Goal: Information Seeking & Learning: Find specific fact

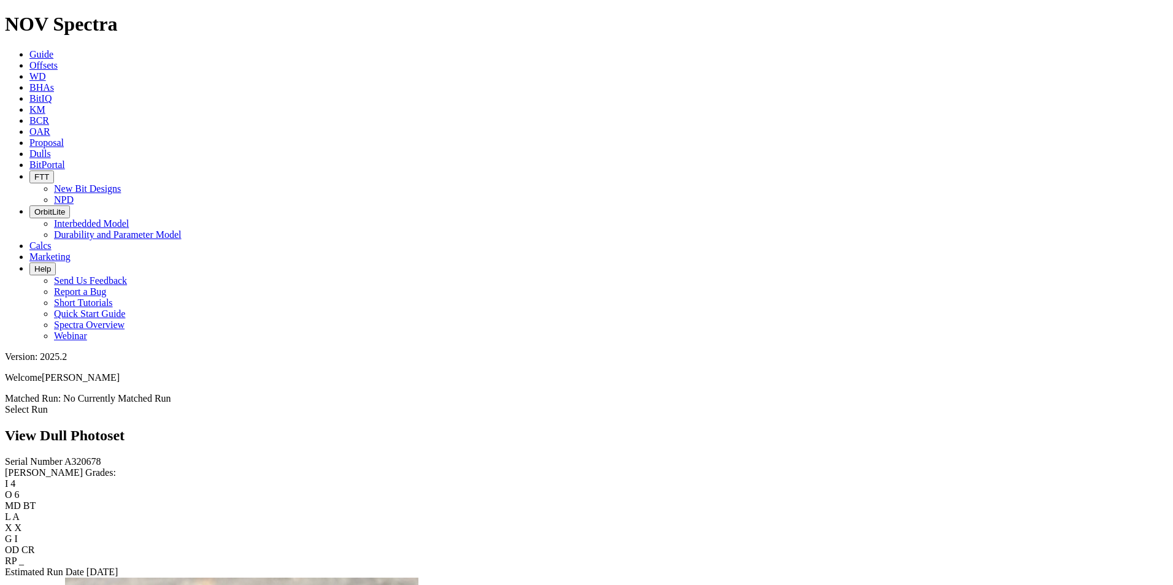
click at [51, 148] on link "Dulls" at bounding box center [39, 153] width 21 height 10
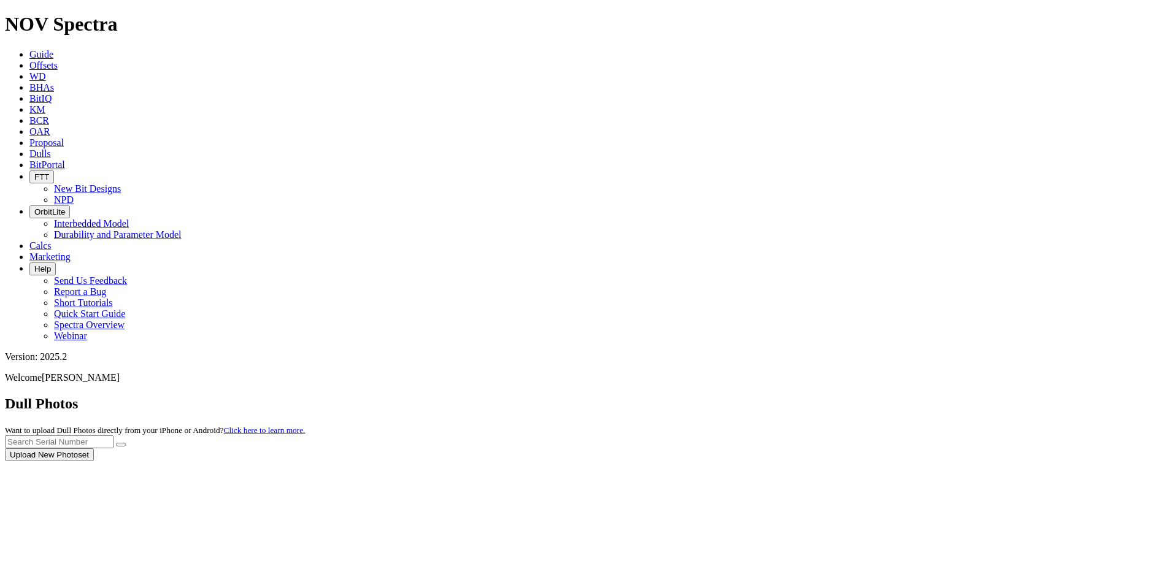
click at [944, 461] on div at bounding box center [586, 461] width 1163 height 0
click at [113, 436] on input "text" at bounding box center [59, 442] width 109 height 13
click at [116, 443] on button "submit" at bounding box center [121, 445] width 10 height 4
drag, startPoint x: 924, startPoint y: 52, endPoint x: 850, endPoint y: 52, distance: 73.6
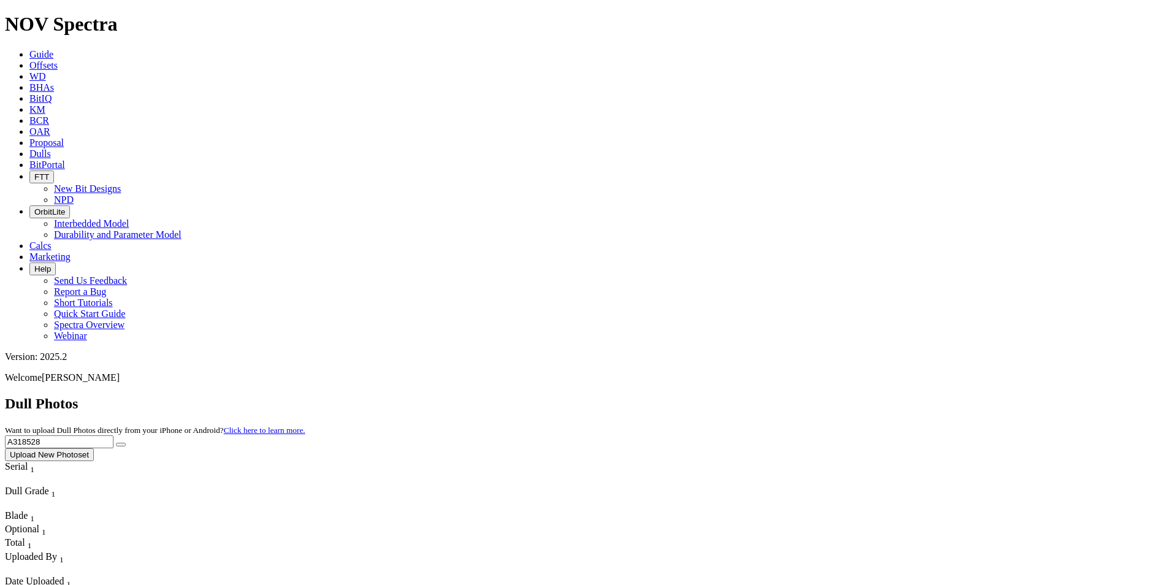
click at [850, 396] on div "Dull Photos Want to upload Dull Photos directly from your iPhone or Android? Cl…" at bounding box center [586, 429] width 1163 height 66
type input "A319139"
click at [116, 443] on button "submit" at bounding box center [121, 445] width 10 height 4
drag, startPoint x: 947, startPoint y: 51, endPoint x: 859, endPoint y: 55, distance: 88.4
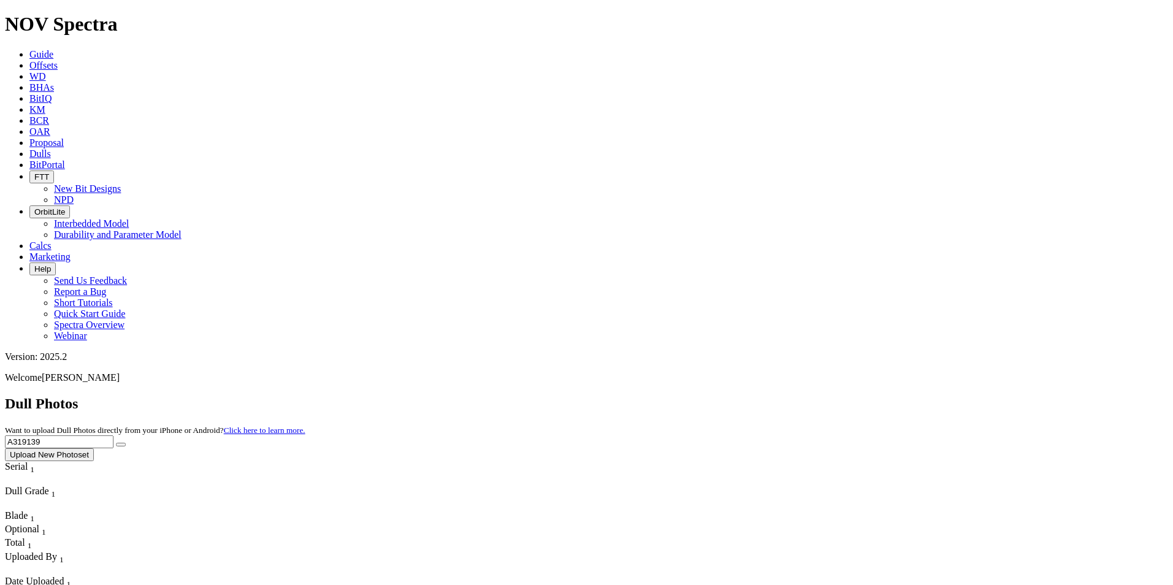
click at [860, 396] on div "Dull Photos Want to upload Dull Photos directly from your iPhone or Android? Cl…" at bounding box center [586, 429] width 1163 height 66
click at [116, 443] on button "submit" at bounding box center [121, 445] width 10 height 4
drag, startPoint x: 914, startPoint y: 57, endPoint x: 862, endPoint y: 55, distance: 52.2
click at [862, 396] on div "Dull Photos Want to upload Dull Photos directly from your iPhone or Android? Cl…" at bounding box center [586, 429] width 1163 height 66
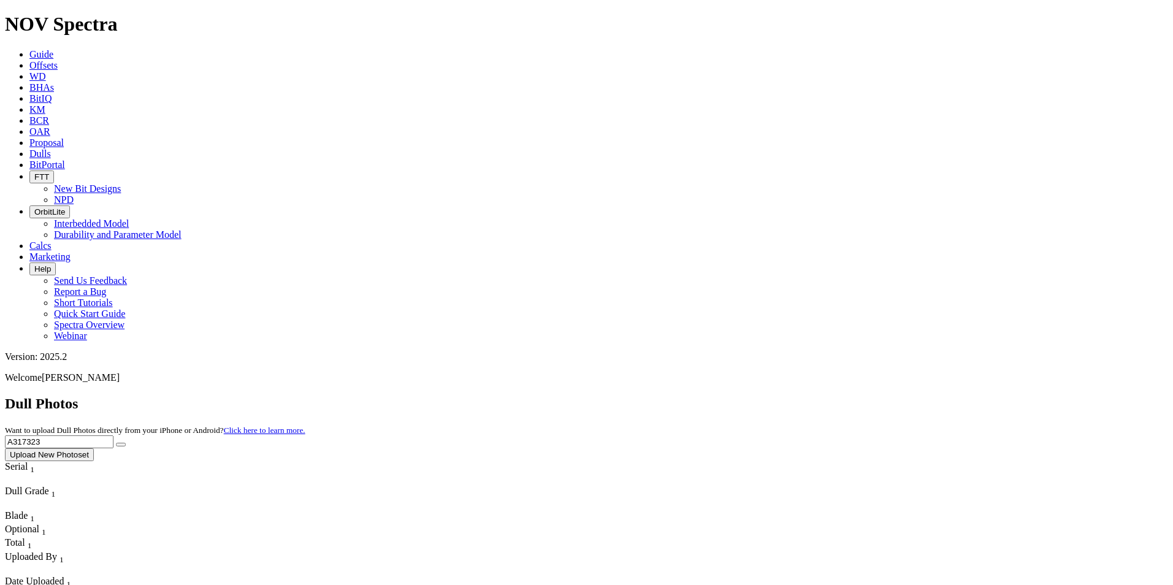
click at [116, 443] on button "submit" at bounding box center [121, 445] width 10 height 4
drag, startPoint x: 938, startPoint y: 50, endPoint x: 828, endPoint y: 48, distance: 109.8
click at [828, 396] on div "Dull Photos Want to upload Dull Photos directly from your iPhone or Android? Cl…" at bounding box center [586, 429] width 1163 height 66
click at [116, 443] on button "submit" at bounding box center [121, 445] width 10 height 4
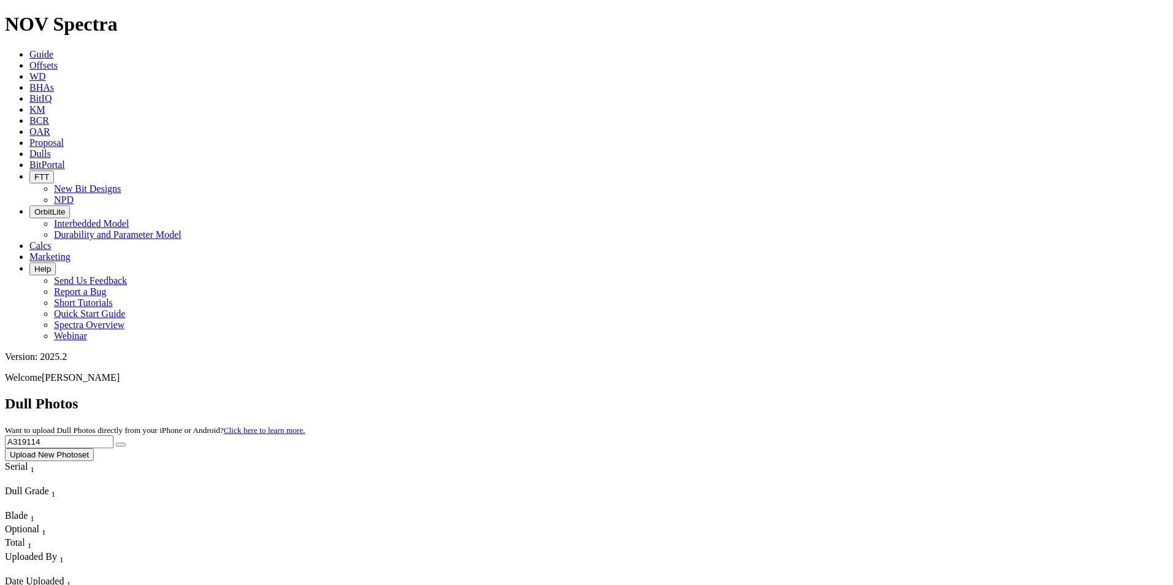
drag, startPoint x: 931, startPoint y: 53, endPoint x: 869, endPoint y: 52, distance: 62.0
click at [870, 396] on div "Dull Photos Want to upload Dull Photos directly from your iPhone or Android? Cl…" at bounding box center [586, 429] width 1163 height 66
click at [113, 436] on input "A319114" at bounding box center [59, 442] width 109 height 13
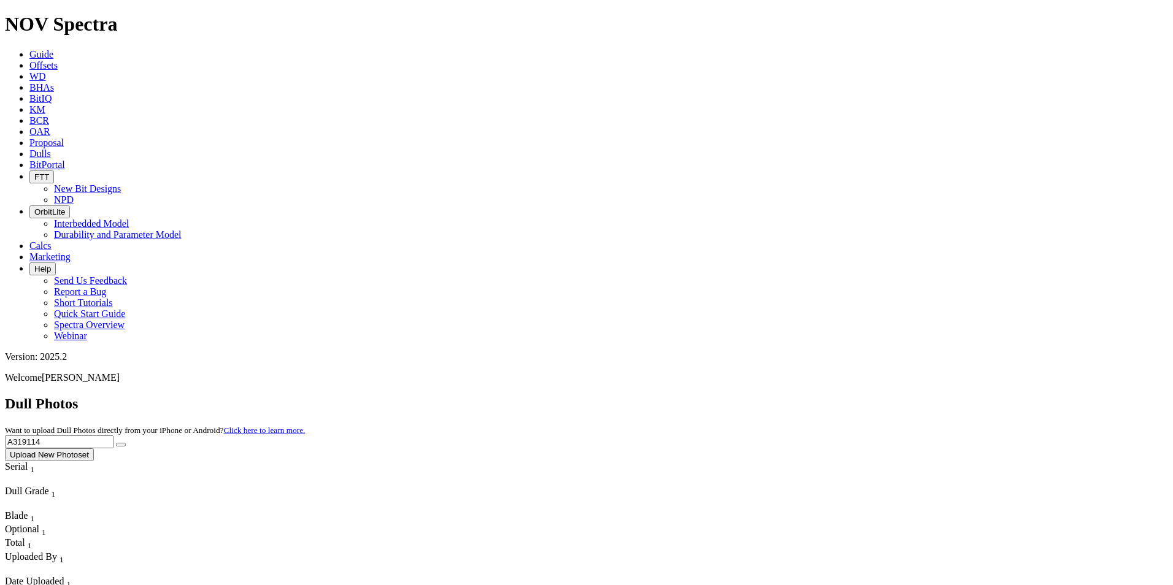
drag, startPoint x: 923, startPoint y: 56, endPoint x: 823, endPoint y: 57, distance: 99.4
click at [823, 396] on div "Dull Photos Want to upload Dull Photos directly from your iPhone or Android? Cl…" at bounding box center [586, 429] width 1163 height 66
click at [116, 443] on button "submit" at bounding box center [121, 445] width 10 height 4
drag, startPoint x: 936, startPoint y: 62, endPoint x: 828, endPoint y: 42, distance: 110.5
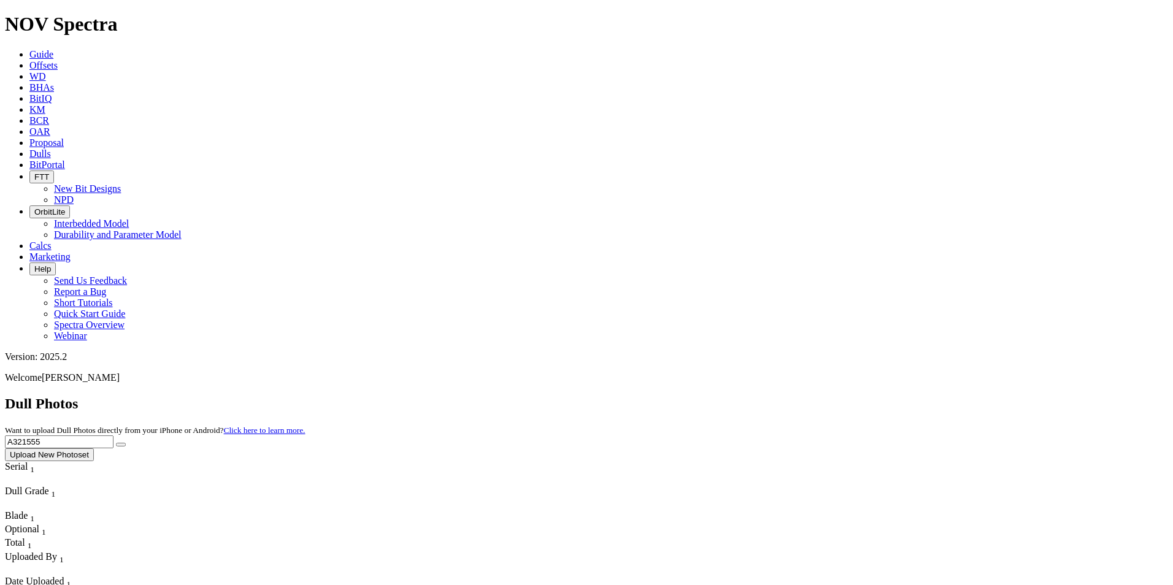
click at [828, 396] on div "Dull Photos Want to upload Dull Photos directly from your iPhone or Android? Cl…" at bounding box center [586, 429] width 1163 height 66
click at [116, 443] on button "submit" at bounding box center [121, 445] width 10 height 4
drag, startPoint x: 924, startPoint y: 50, endPoint x: 841, endPoint y: 53, distance: 82.9
click at [843, 396] on div "Dull Photos Want to upload Dull Photos directly from your iPhone or Android? Cl…" at bounding box center [586, 429] width 1163 height 66
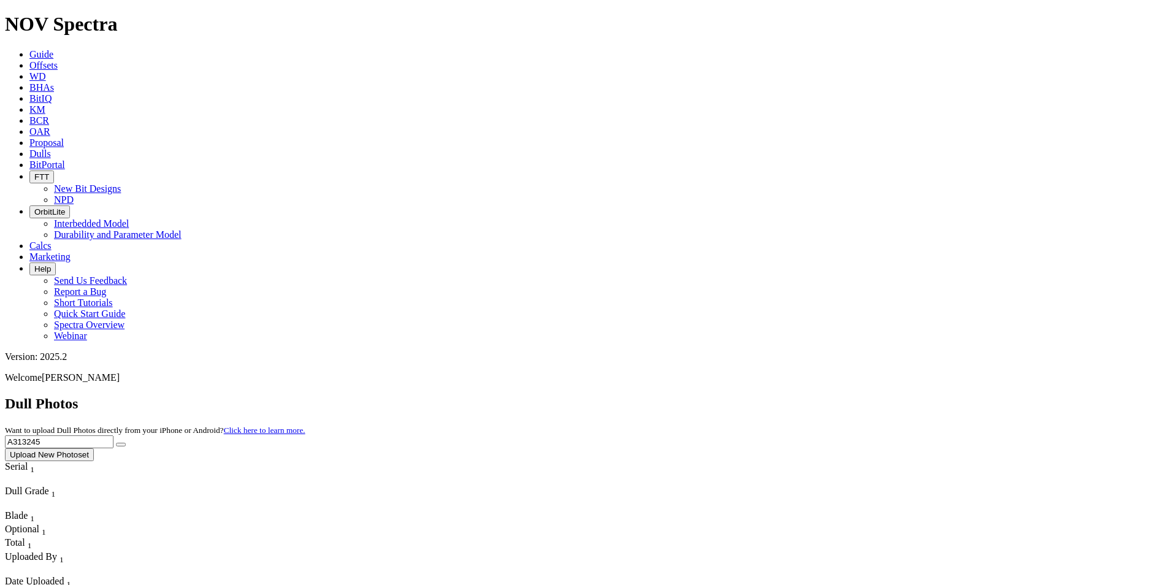
click at [116, 443] on button "submit" at bounding box center [121, 445] width 10 height 4
click at [126, 443] on button "submit" at bounding box center [121, 445] width 10 height 4
drag, startPoint x: 926, startPoint y: 48, endPoint x: 851, endPoint y: 56, distance: 75.3
click at [851, 396] on div "Dull Photos Want to upload Dull Photos directly from your iPhone or Android? Cl…" at bounding box center [586, 429] width 1163 height 66
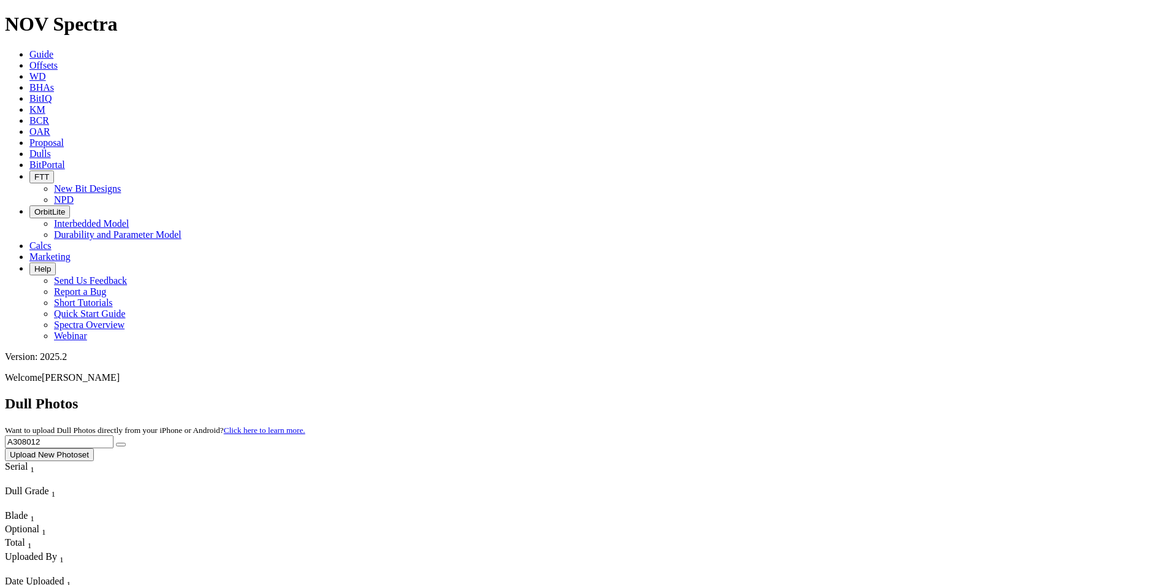
click at [116, 443] on button "submit" at bounding box center [121, 445] width 10 height 4
drag, startPoint x: 933, startPoint y: 51, endPoint x: 870, endPoint y: 42, distance: 63.8
click at [870, 396] on div "Dull Photos Want to upload Dull Photos directly from your iPhone or Android? Cl…" at bounding box center [586, 429] width 1163 height 66
click at [116, 443] on button "submit" at bounding box center [121, 445] width 10 height 4
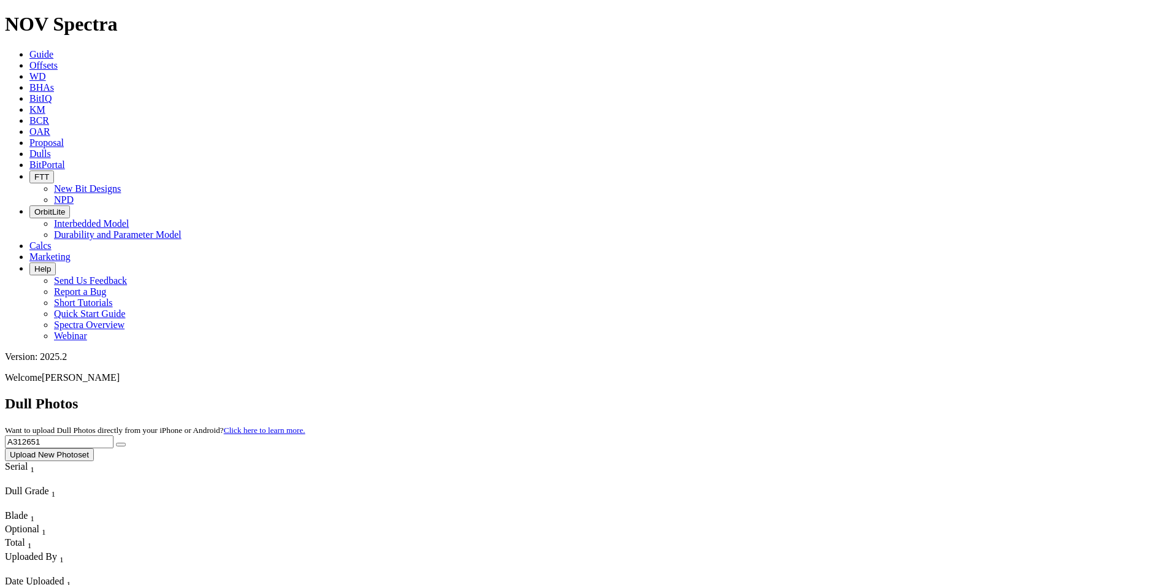
drag, startPoint x: 931, startPoint y: 48, endPoint x: 849, endPoint y: 47, distance: 82.2
click at [849, 396] on div "Dull Photos Want to upload Dull Photos directly from your iPhone or Android? Cl…" at bounding box center [586, 429] width 1163 height 66
click at [116, 443] on button "submit" at bounding box center [121, 445] width 10 height 4
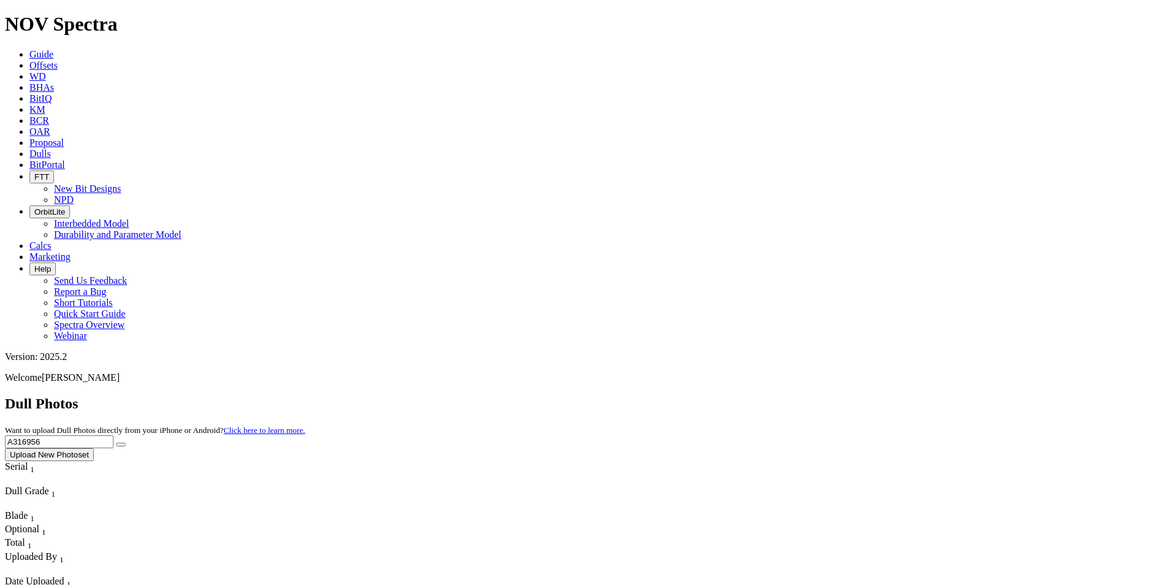
drag, startPoint x: 932, startPoint y: 50, endPoint x: 858, endPoint y: 48, distance: 74.9
click at [858, 396] on div "Dull Photos Want to upload Dull Photos directly from your iPhone or Android? Cl…" at bounding box center [586, 429] width 1163 height 66
click at [116, 443] on button "submit" at bounding box center [121, 445] width 10 height 4
drag, startPoint x: 950, startPoint y: 63, endPoint x: 865, endPoint y: 56, distance: 84.9
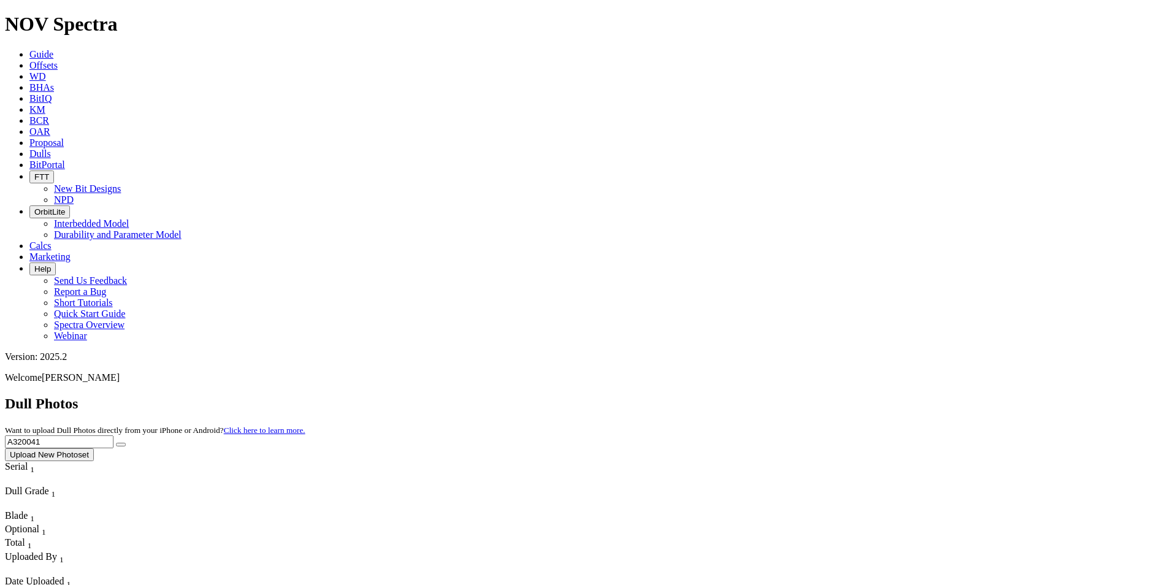
click at [865, 396] on div "Dull Photos Want to upload Dull Photos directly from your iPhone or Android? Cl…" at bounding box center [586, 429] width 1163 height 66
click at [116, 443] on button "submit" at bounding box center [121, 445] width 10 height 4
drag, startPoint x: 934, startPoint y: 48, endPoint x: 858, endPoint y: 42, distance: 76.3
click at [858, 396] on div "Dull Photos Want to upload Dull Photos directly from your iPhone or Android? Cl…" at bounding box center [586, 429] width 1163 height 66
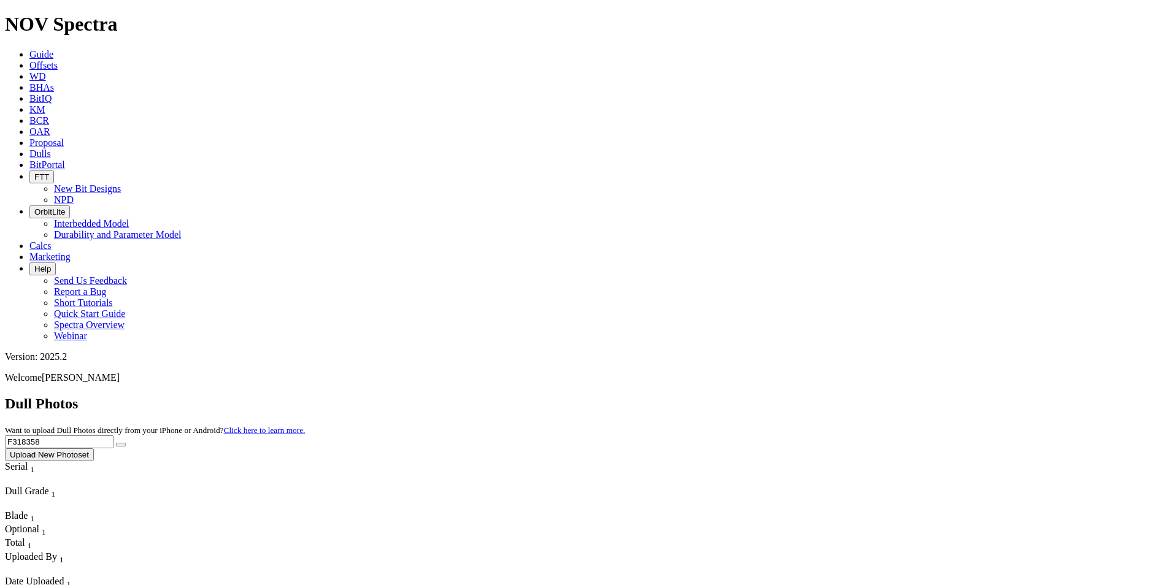
click at [116, 443] on button "submit" at bounding box center [121, 445] width 10 height 4
drag, startPoint x: 947, startPoint y: 55, endPoint x: 839, endPoint y: 52, distance: 108.0
click at [839, 396] on div "Dull Photos Want to upload Dull Photos directly from your iPhone or Android? Cl…" at bounding box center [586, 429] width 1163 height 66
click at [116, 443] on button "submit" at bounding box center [121, 445] width 10 height 4
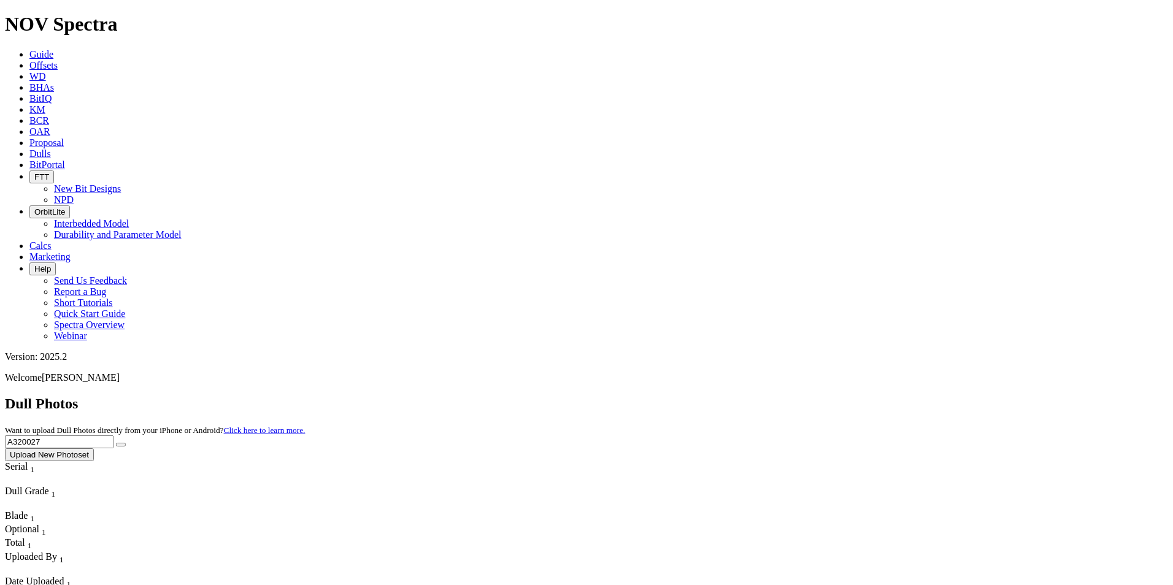
drag, startPoint x: 924, startPoint y: 52, endPoint x: 861, endPoint y: 47, distance: 62.8
click at [862, 396] on div "Dull Photos Want to upload Dull Photos directly from your iPhone or Android? Cl…" at bounding box center [586, 429] width 1163 height 66
click at [126, 443] on button "submit" at bounding box center [121, 445] width 10 height 4
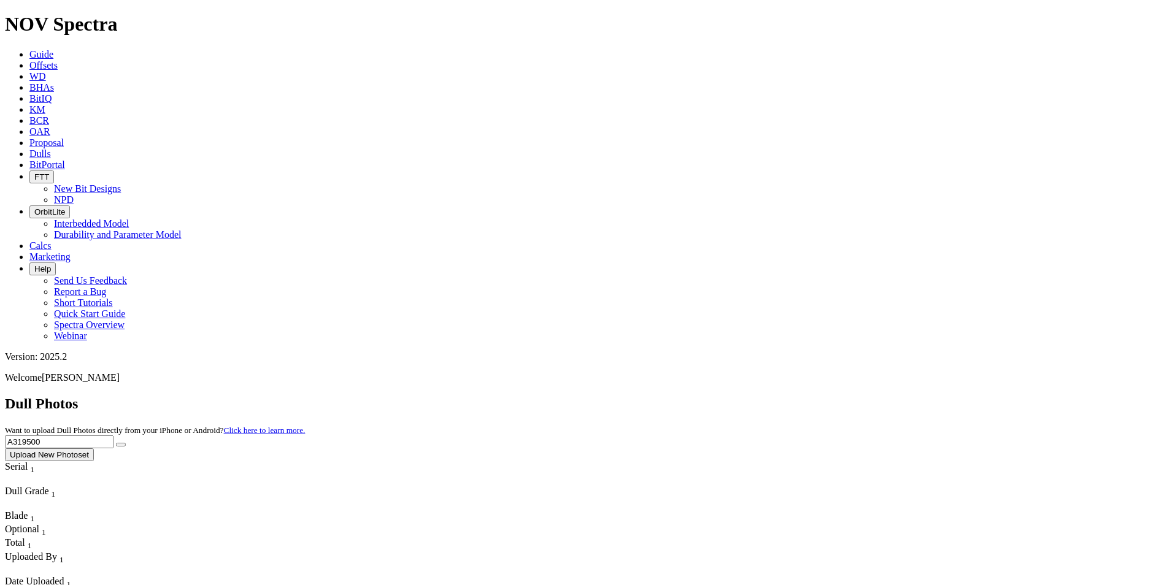
drag, startPoint x: 931, startPoint y: 55, endPoint x: 875, endPoint y: 51, distance: 55.9
click at [113, 436] on input "A319500" at bounding box center [59, 442] width 109 height 13
click at [116, 443] on button "submit" at bounding box center [121, 445] width 10 height 4
drag, startPoint x: 925, startPoint y: 58, endPoint x: 870, endPoint y: 56, distance: 54.6
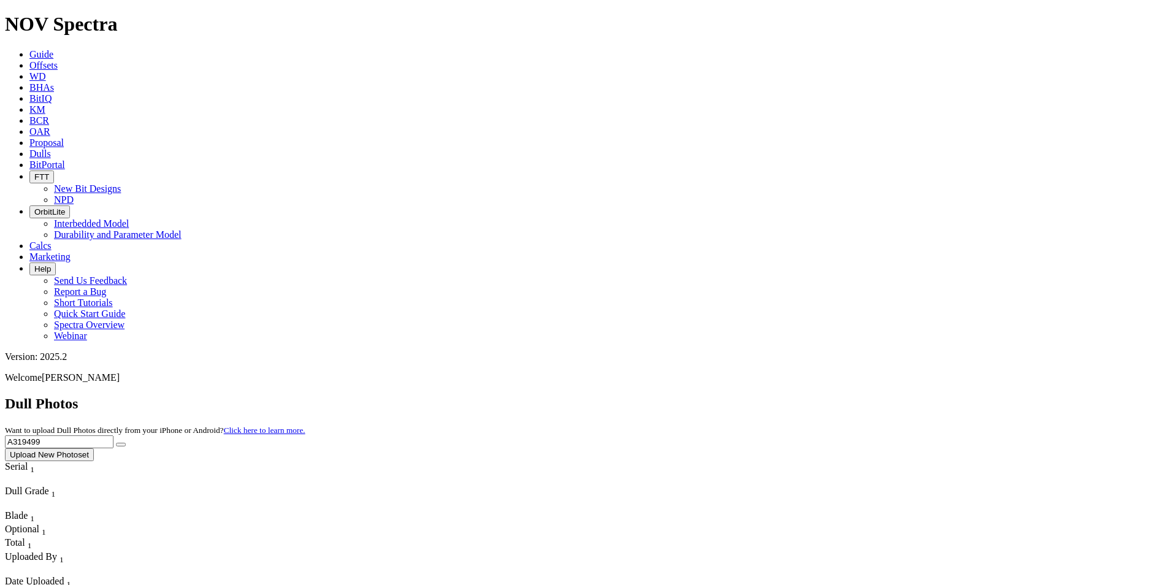
click at [870, 396] on div "Dull Photos Want to upload Dull Photos directly from your iPhone or Android? Cl…" at bounding box center [586, 429] width 1163 height 66
type input "A321442"
click at [116, 443] on button "submit" at bounding box center [121, 445] width 10 height 4
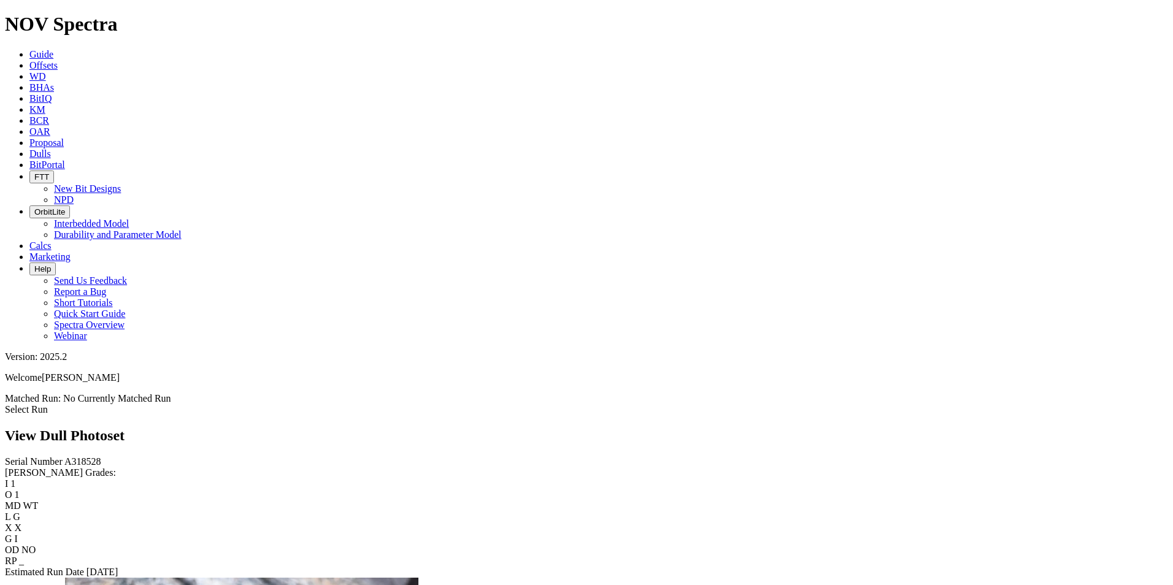
scroll to position [1899, 0]
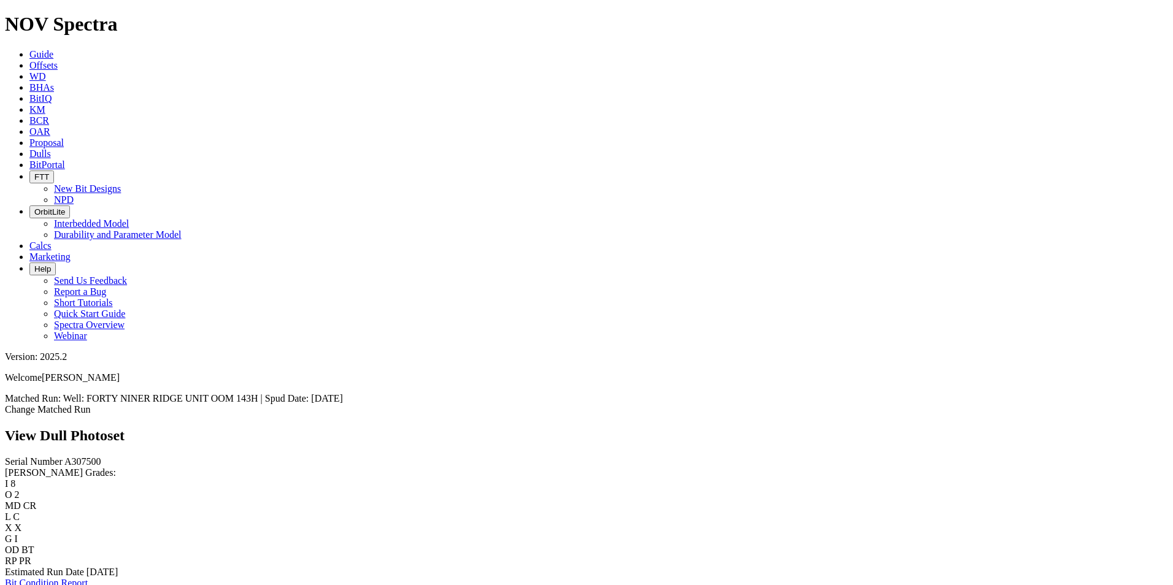
scroll to position [859, 0]
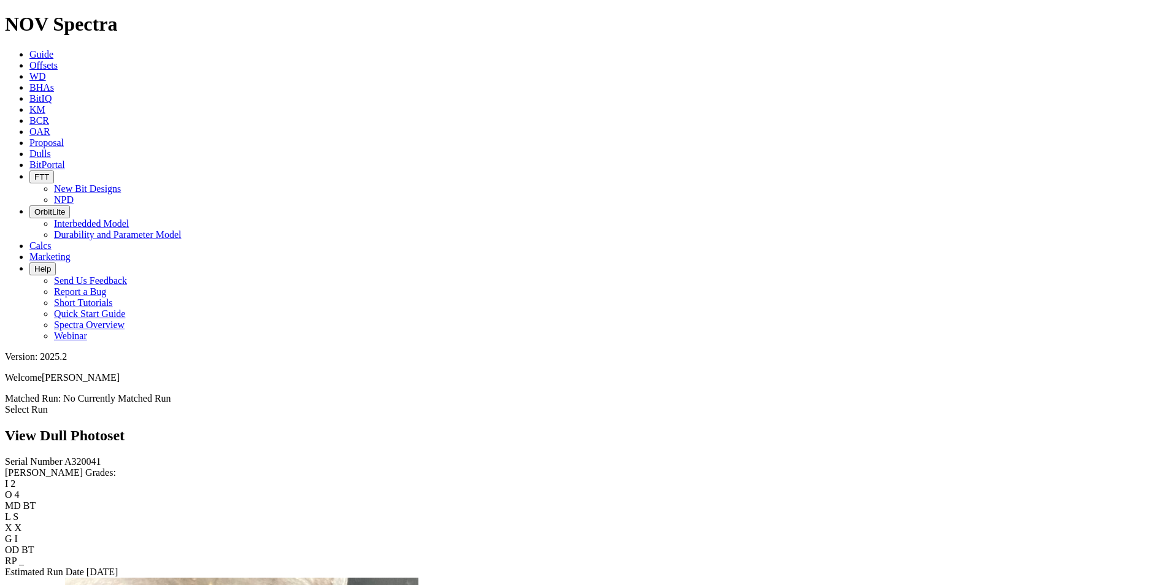
scroll to position [1288, 0]
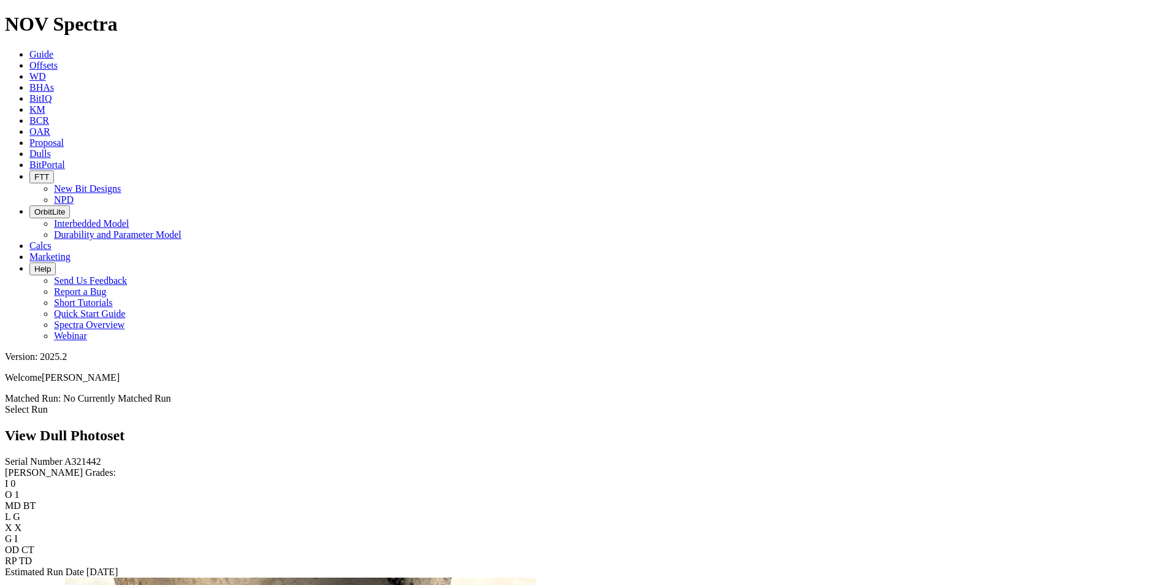
scroll to position [1779, 0]
